Goal: Information Seeking & Learning: Learn about a topic

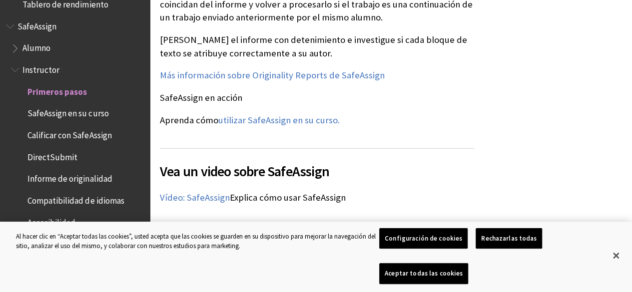
scroll to position [1477, 0]
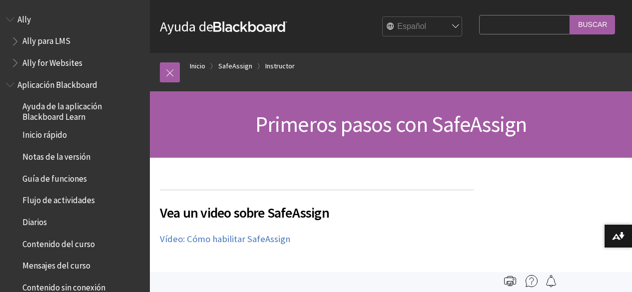
click at [444, 19] on select "English عربية Català Cymraeg [PERSON_NAME] Español Suomi Français עברית Italian…" at bounding box center [423, 27] width 80 height 20
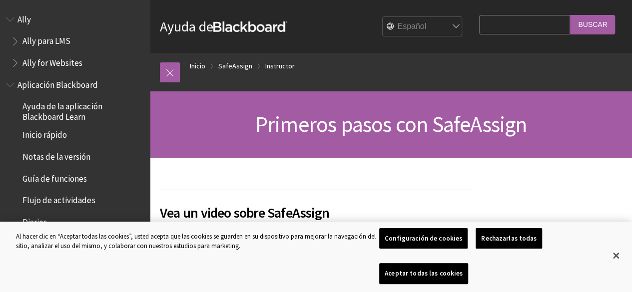
click at [444, 19] on select "English عربية Català Cymraeg [PERSON_NAME] Español Suomi Français עברית Italian…" at bounding box center [423, 27] width 80 height 20
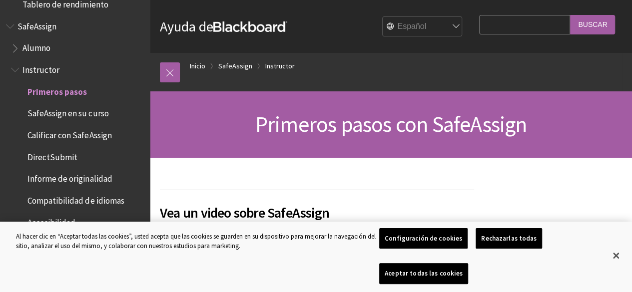
click at [519, 19] on input "Search Query" at bounding box center [524, 24] width 91 height 19
type input "a"
type input "hi"
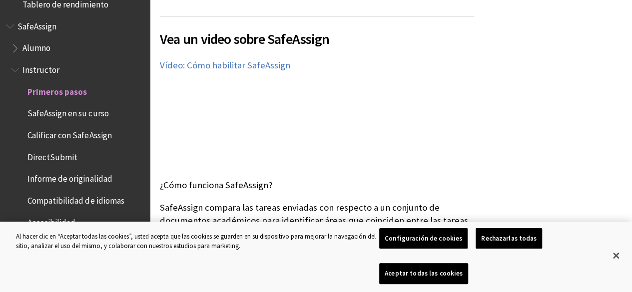
scroll to position [179, 0]
